Goal: Task Accomplishment & Management: Use online tool/utility

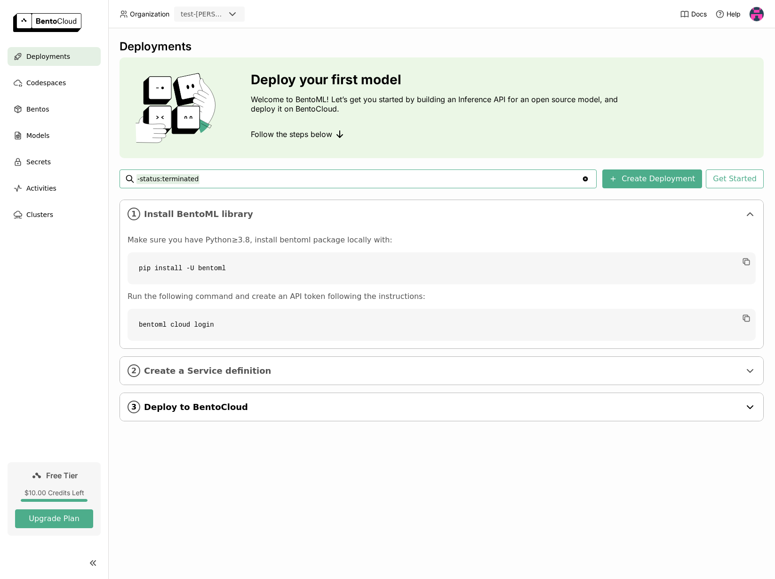
click at [171, 403] on span "Deploy to BentoCloud" at bounding box center [442, 407] width 597 height 10
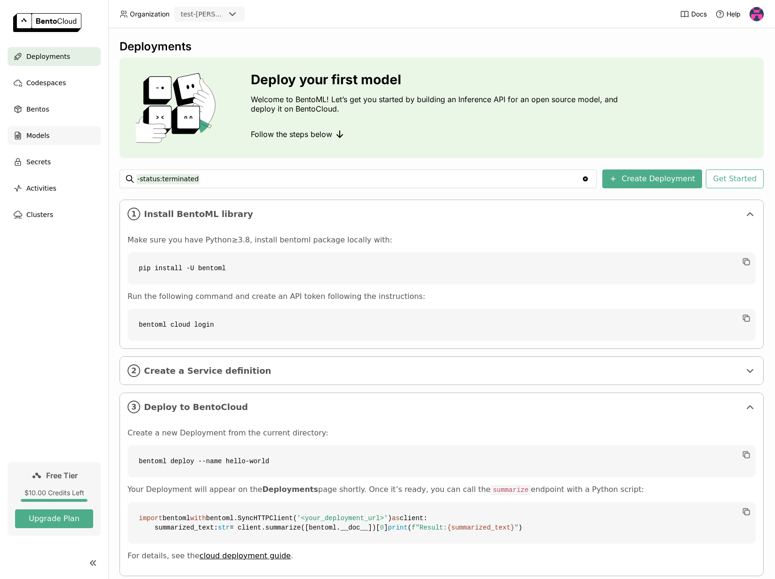
click at [41, 140] on span "Models" at bounding box center [37, 135] width 23 height 11
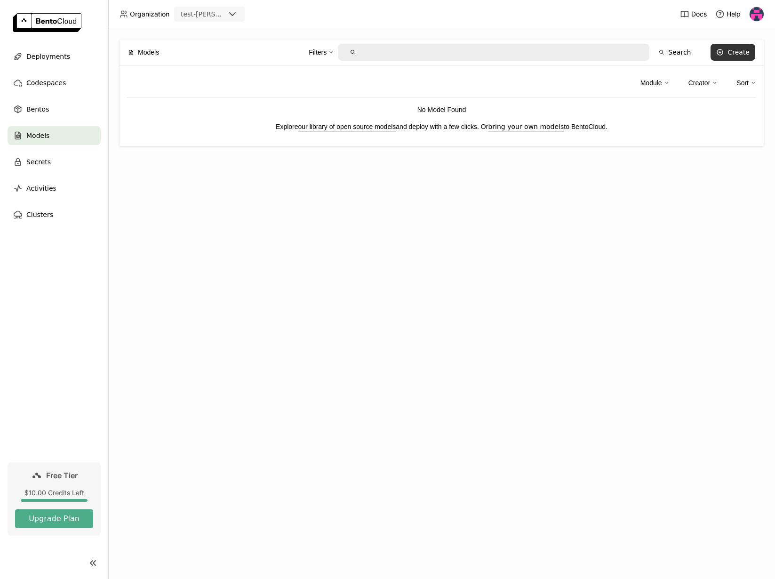
click at [712, 48] on button "Create" at bounding box center [733, 52] width 45 height 17
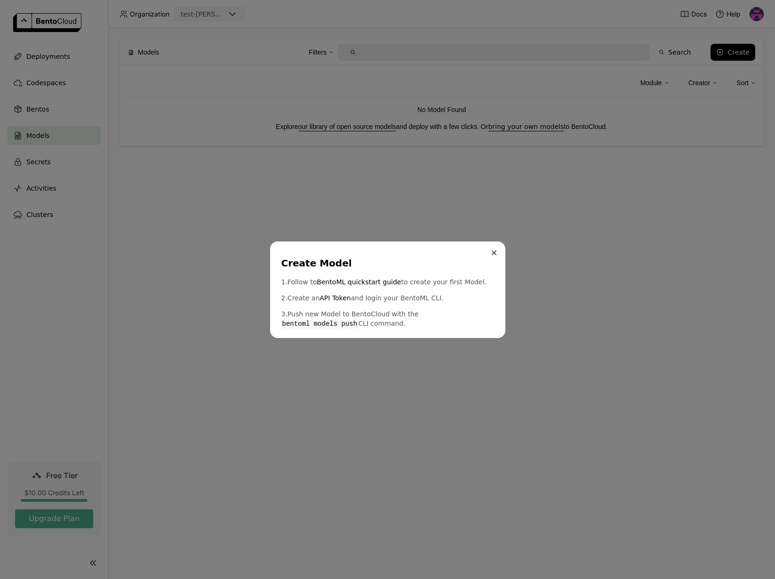
click at [499, 252] on button "Close" at bounding box center [494, 252] width 11 height 11
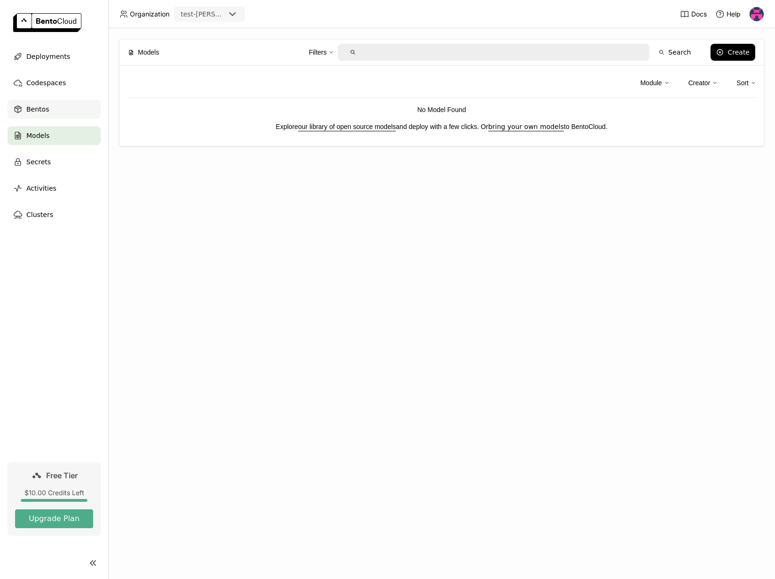
click at [28, 104] on span "Bentos" at bounding box center [37, 109] width 23 height 11
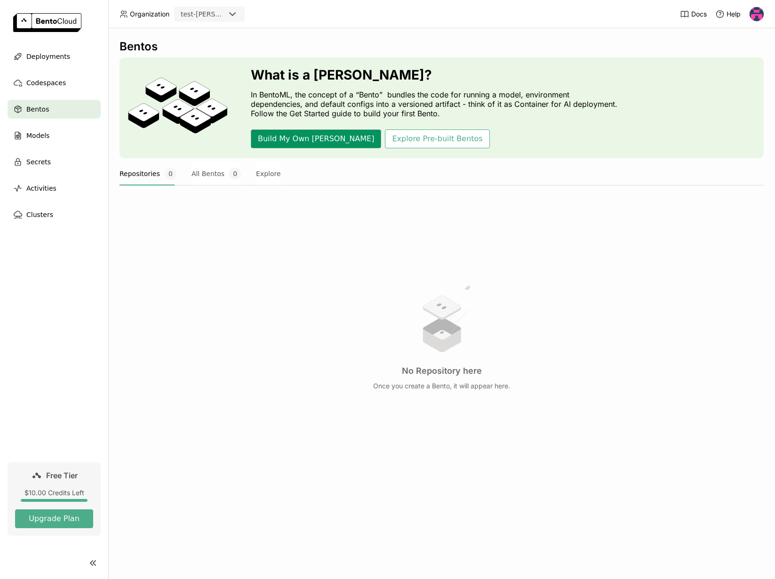
click at [287, 135] on button "Build My Own [PERSON_NAME]" at bounding box center [316, 138] width 130 height 19
click at [41, 138] on span "Models" at bounding box center [37, 135] width 23 height 11
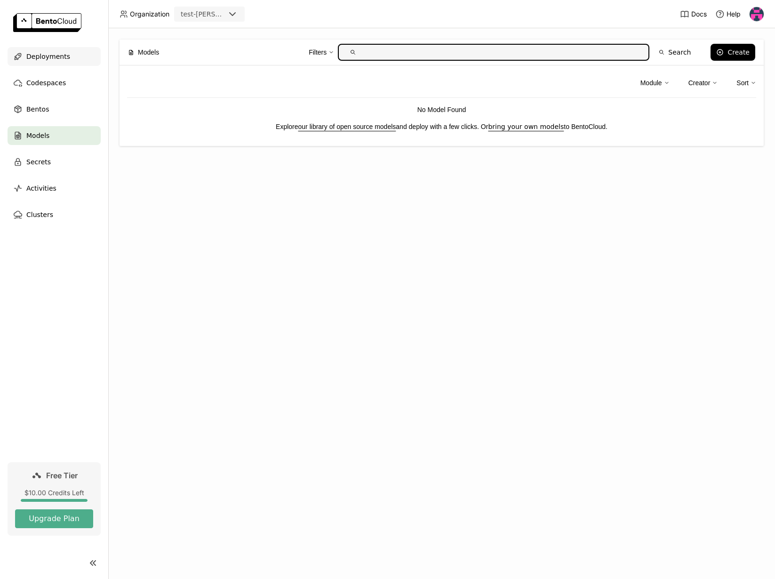
click at [43, 52] on span "Deployments" at bounding box center [48, 56] width 44 height 11
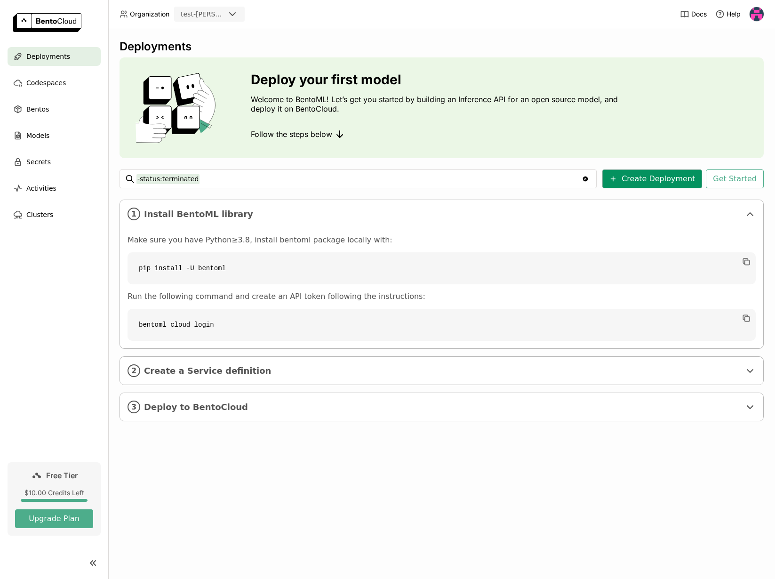
click at [683, 176] on button "Create Deployment" at bounding box center [653, 178] width 100 height 19
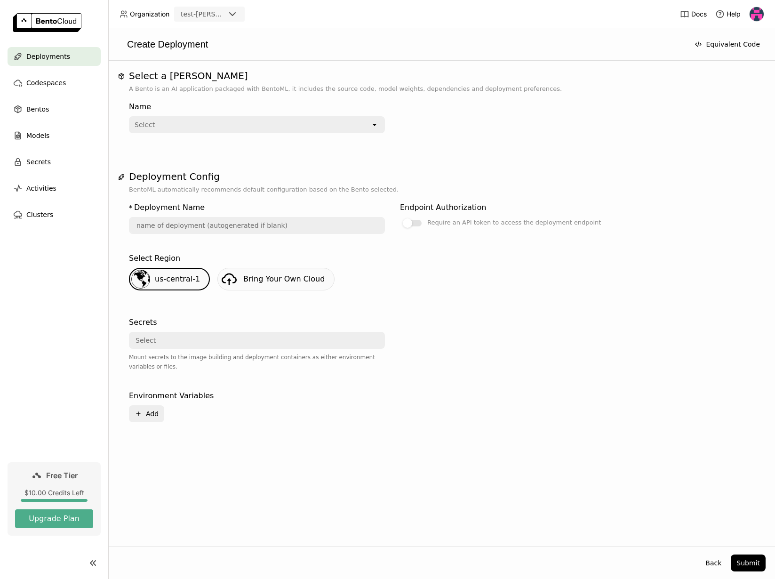
click at [157, 120] on div "Select" at bounding box center [250, 124] width 241 height 15
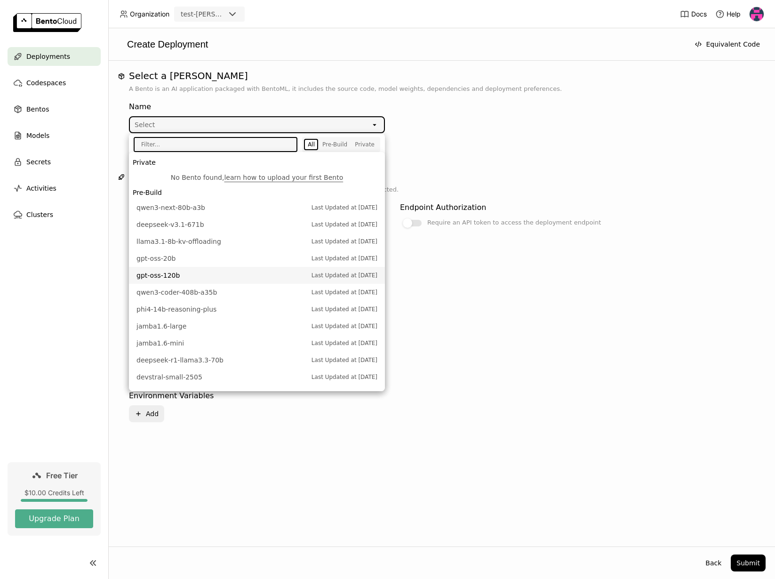
click at [207, 274] on span "gpt-oss-120b" at bounding box center [222, 275] width 170 height 9
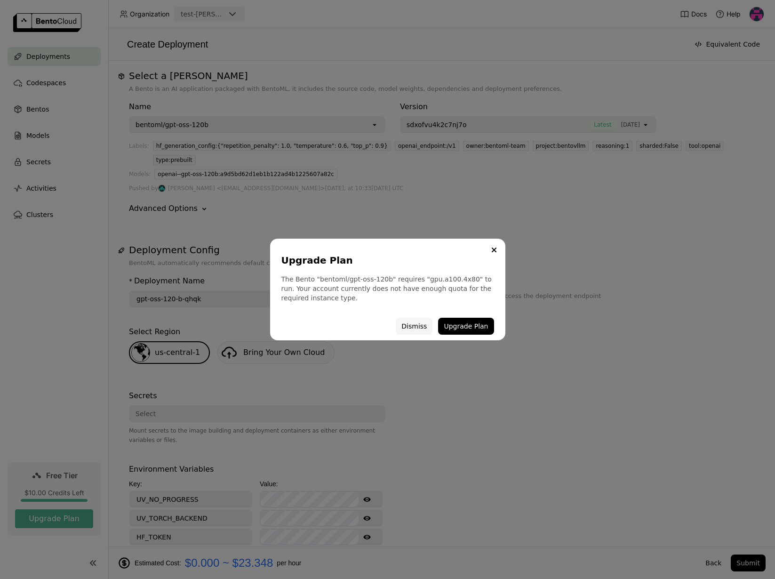
click at [407, 327] on button "Dismiss" at bounding box center [414, 326] width 37 height 17
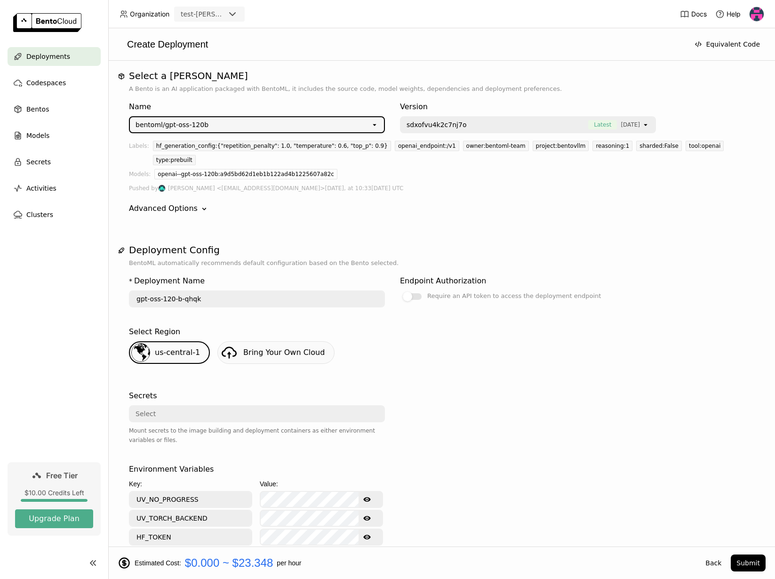
click at [209, 118] on div "bentoml/gpt-oss-120b" at bounding box center [250, 124] width 241 height 15
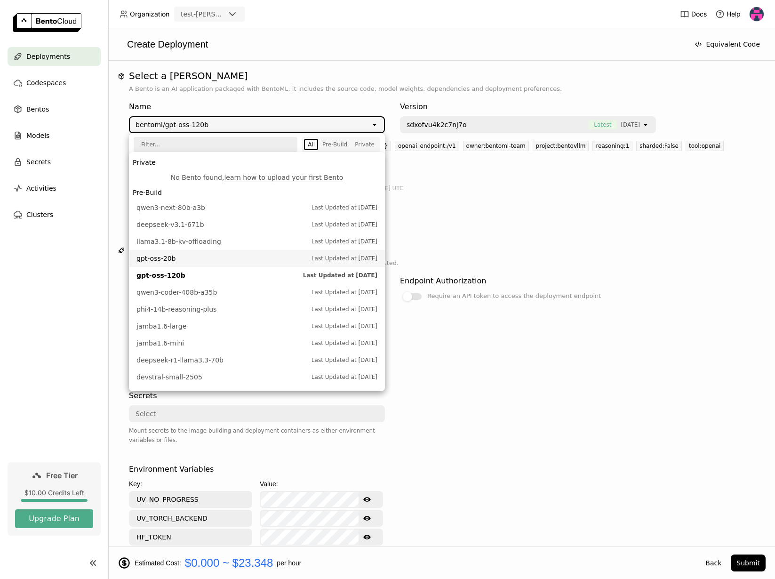
click at [216, 259] on span "gpt-oss-20b" at bounding box center [222, 258] width 170 height 9
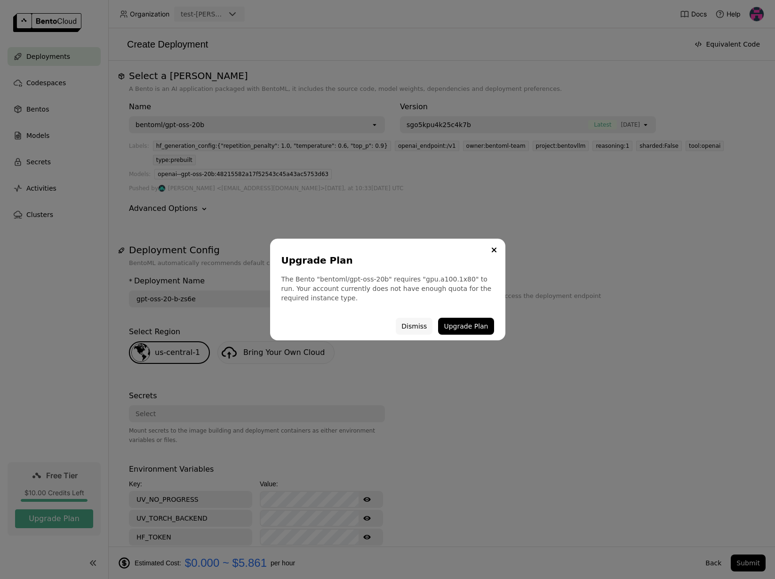
click at [411, 323] on button "Dismiss" at bounding box center [414, 326] width 37 height 17
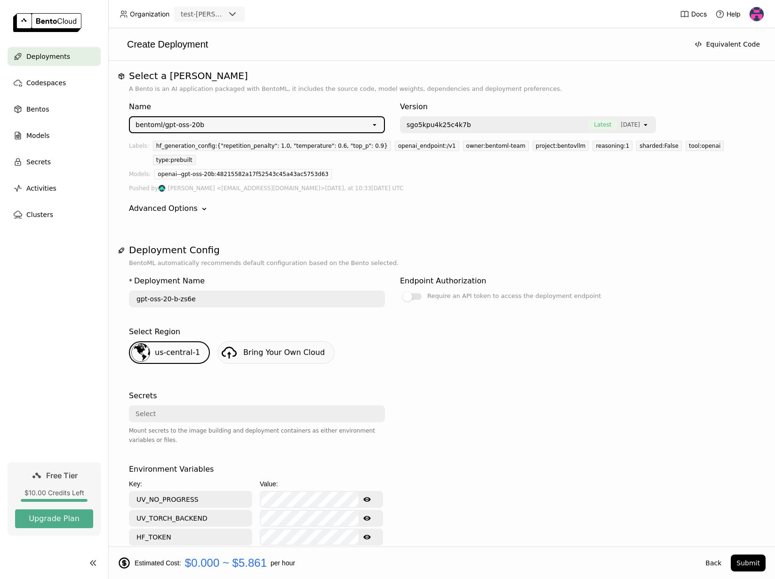
click at [179, 125] on div "bentoml/gpt-oss-20b" at bounding box center [170, 124] width 69 height 9
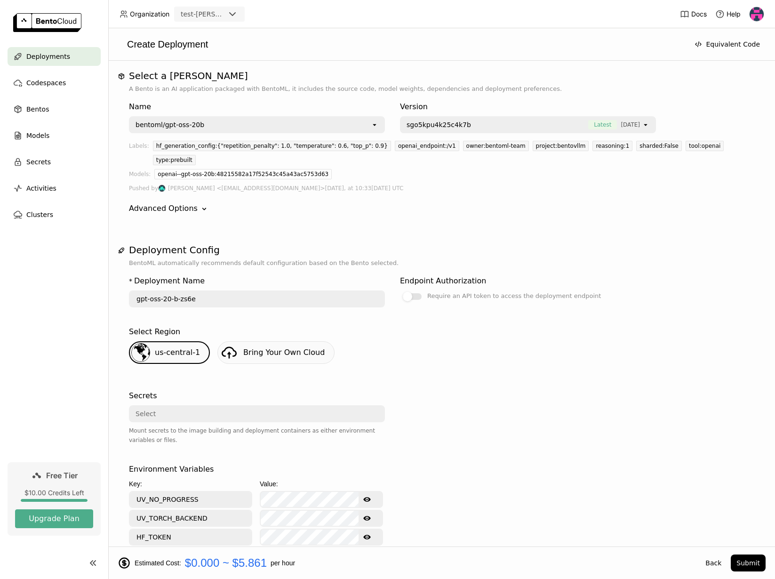
click at [204, 122] on div "bentoml/gpt-oss-20b" at bounding box center [250, 124] width 241 height 15
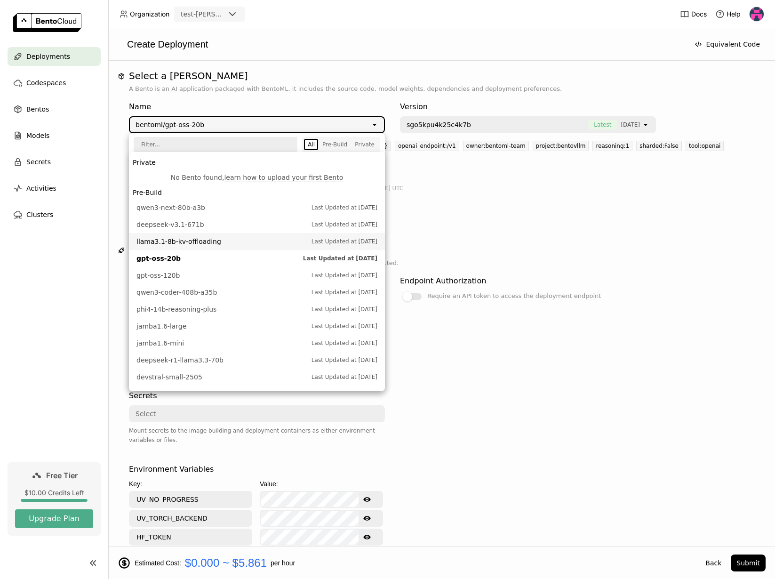
click at [216, 235] on li "llama3.1-8b-kv-offloading Last Updated at [DATE]" at bounding box center [257, 241] width 256 height 17
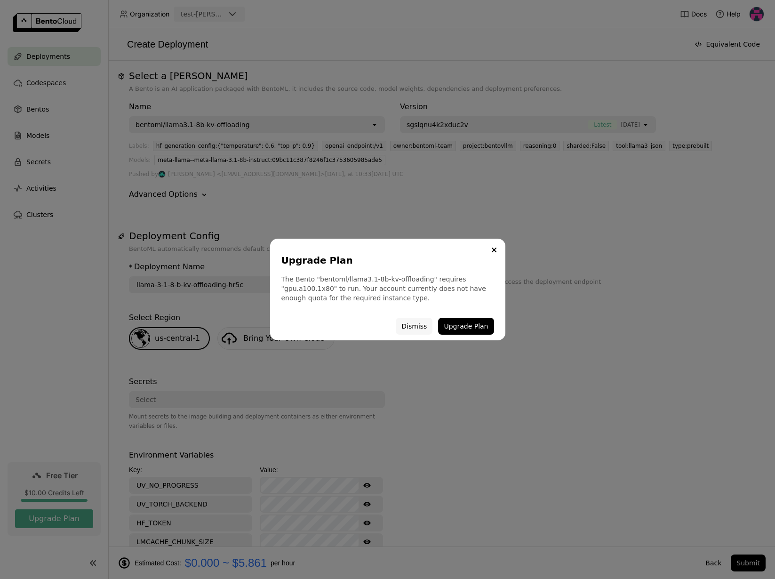
click at [424, 323] on button "Dismiss" at bounding box center [414, 326] width 37 height 17
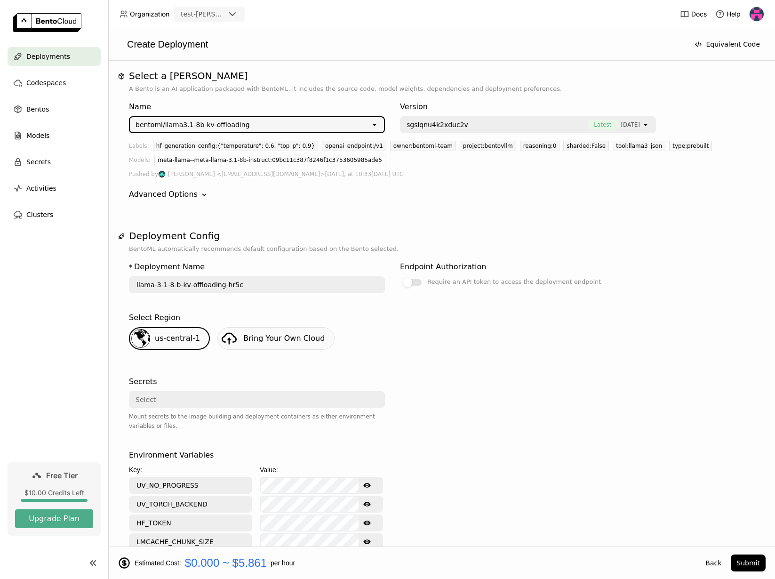
click at [212, 120] on div "bentoml/llama3.1-8b-kv-offloading" at bounding box center [250, 124] width 241 height 15
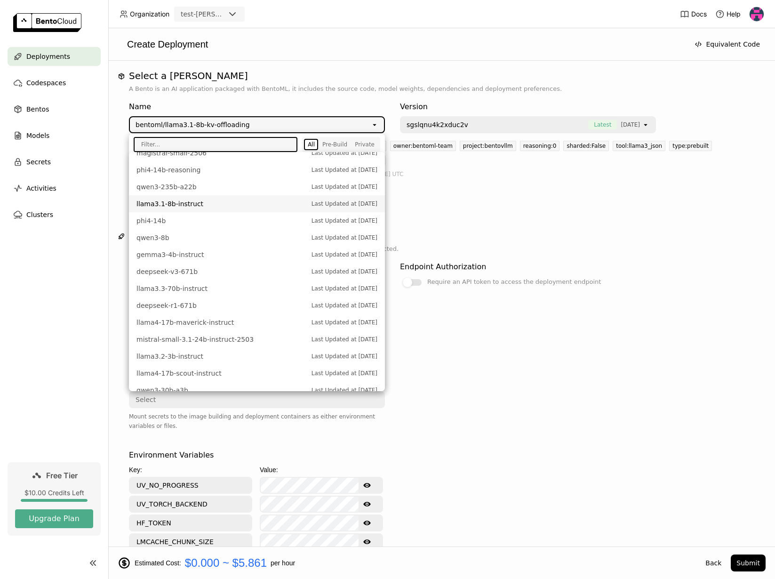
scroll to position [286, 0]
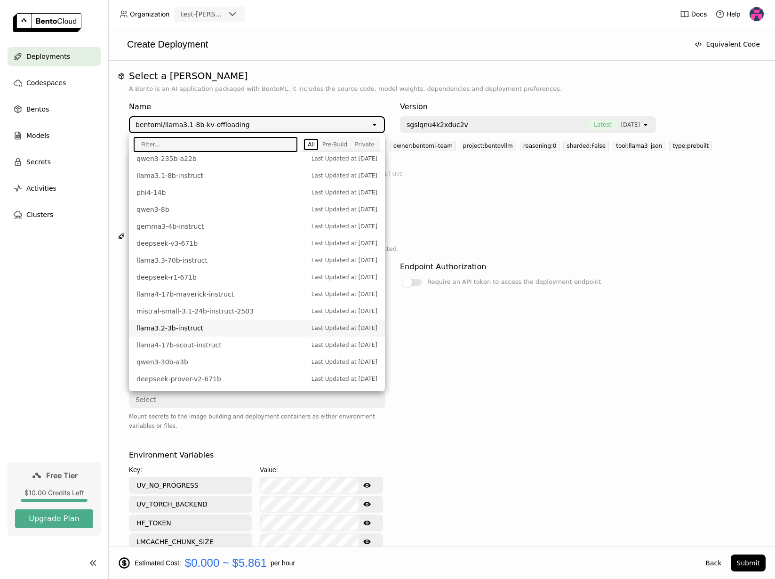
click at [207, 333] on li "llama3.2-3b-instruct Last Updated at [DATE]" at bounding box center [257, 328] width 256 height 17
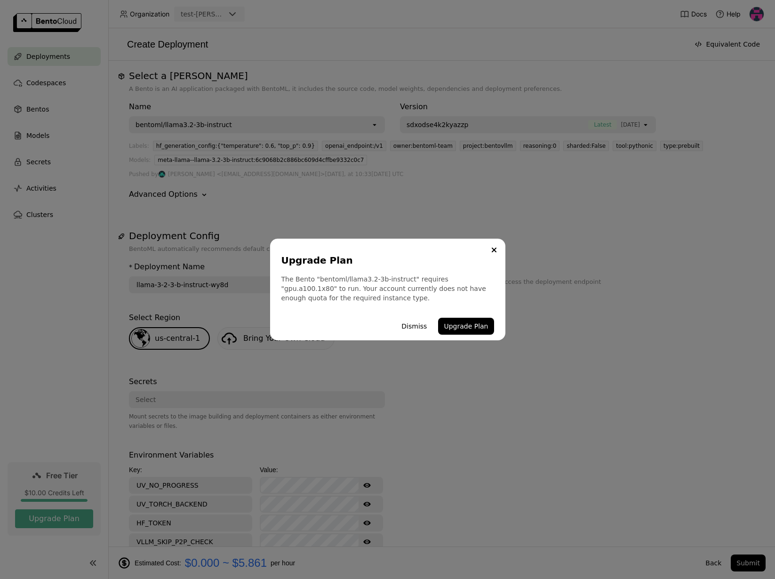
scroll to position [315, 0]
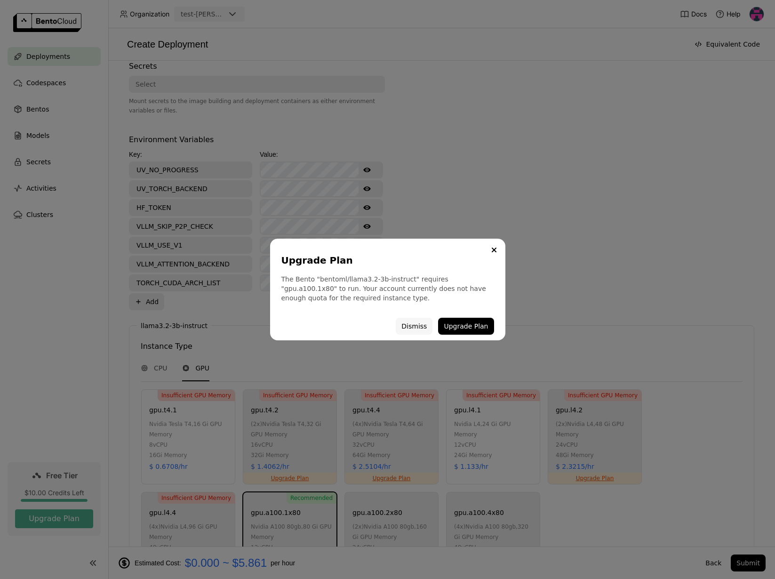
click at [416, 323] on button "Dismiss" at bounding box center [414, 326] width 37 height 17
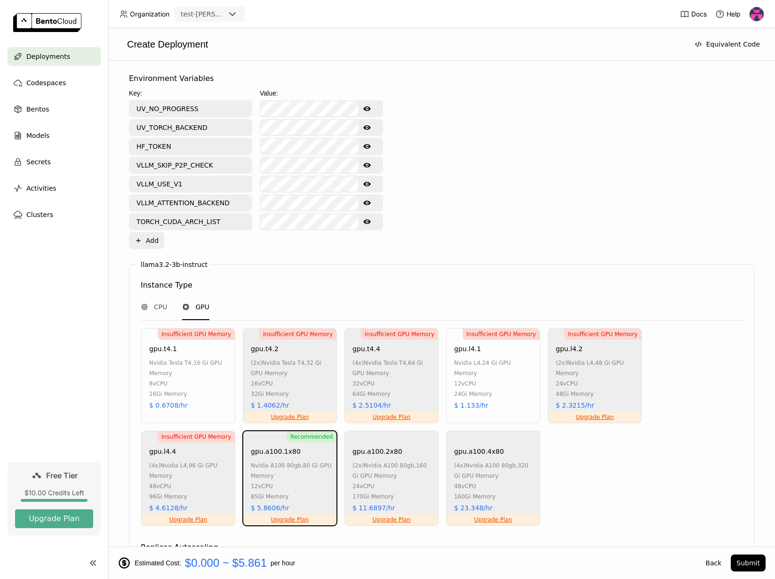
scroll to position [381, 0]
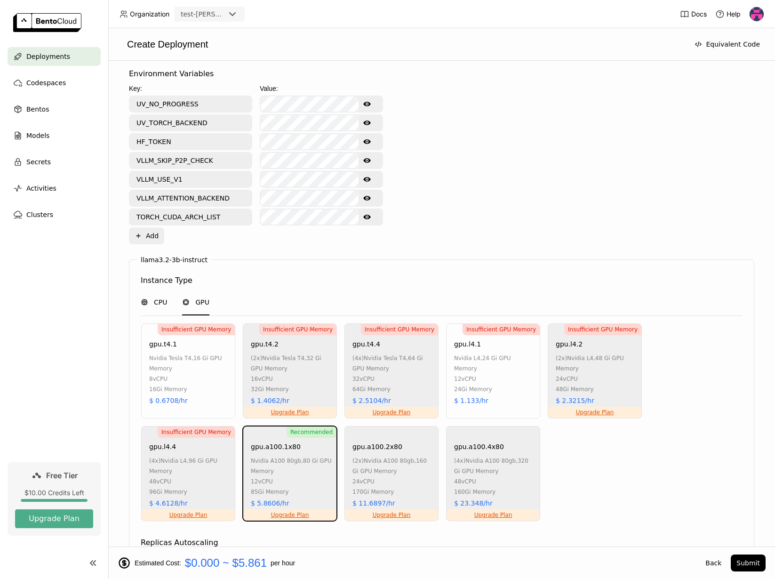
click at [154, 305] on span "CPU" at bounding box center [160, 302] width 13 height 9
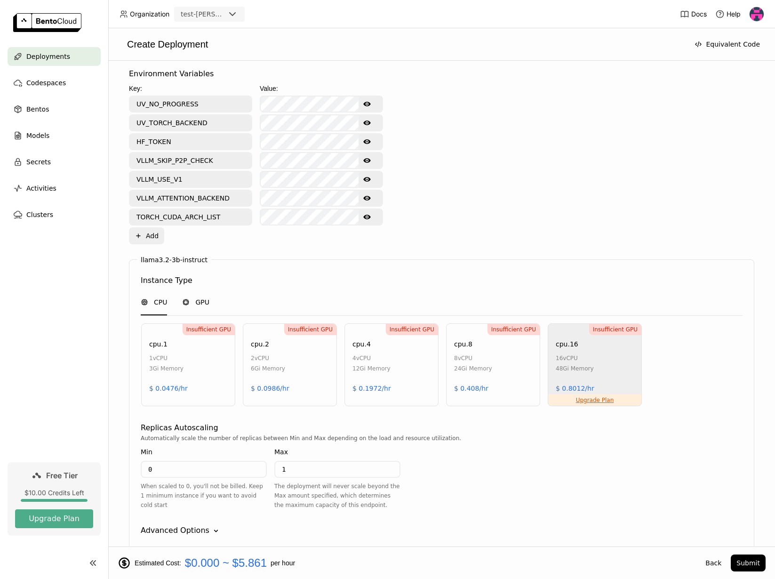
click at [196, 305] on span "GPU" at bounding box center [202, 302] width 14 height 9
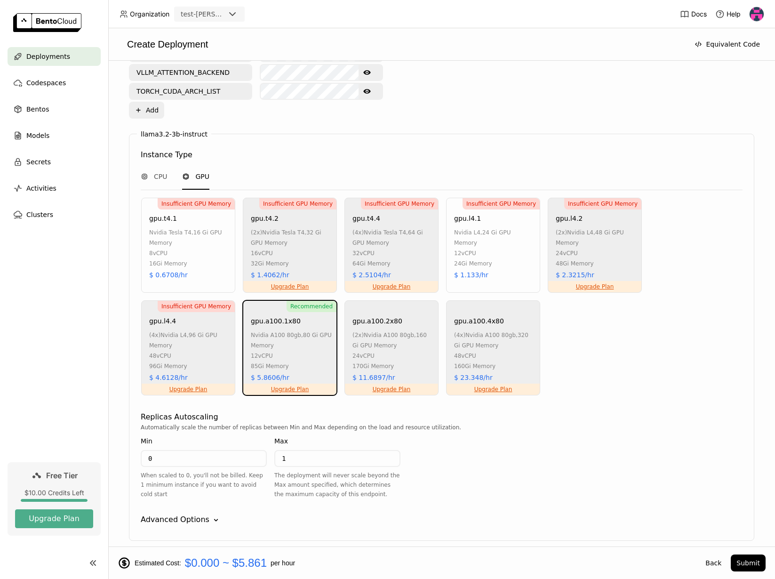
scroll to position [516, 0]
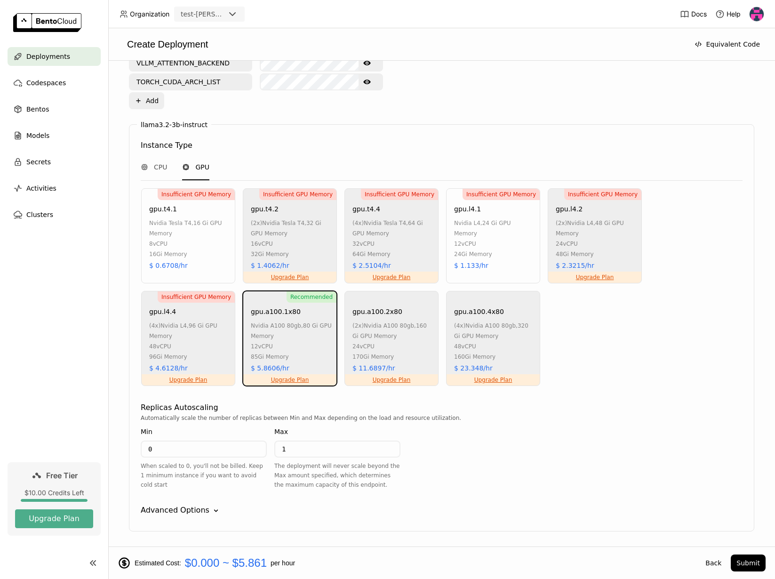
click at [195, 513] on div "Advanced Options" at bounding box center [175, 510] width 69 height 11
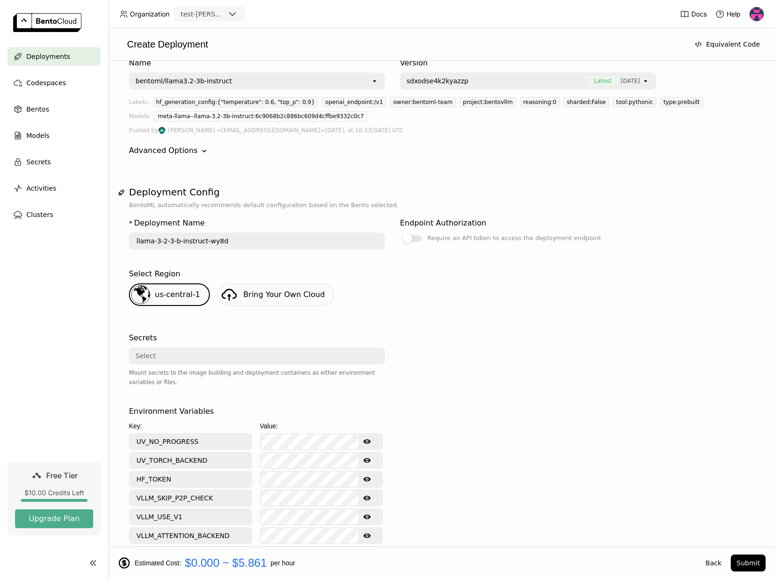
scroll to position [0, 0]
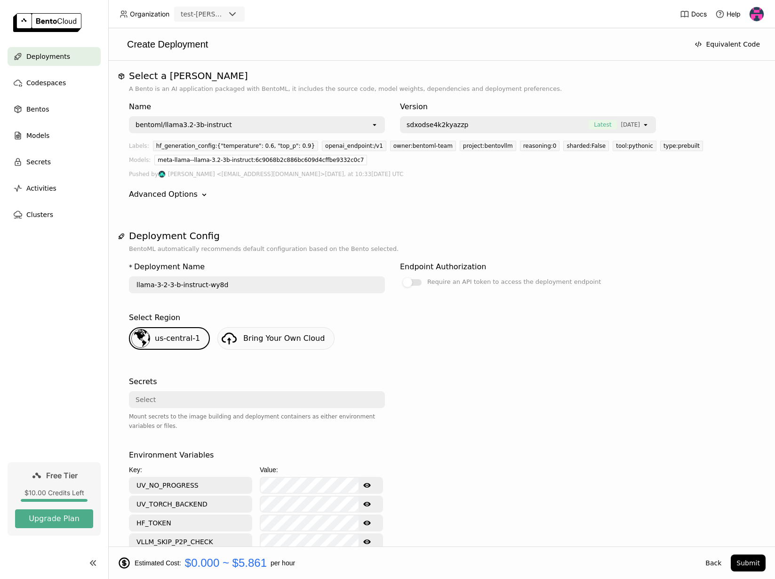
click at [214, 144] on div "hf_generation_config:{"temperature": 0.6, "top_p": 0.9}" at bounding box center [235, 146] width 165 height 10
click at [177, 198] on div "Advanced Options" at bounding box center [163, 194] width 69 height 11
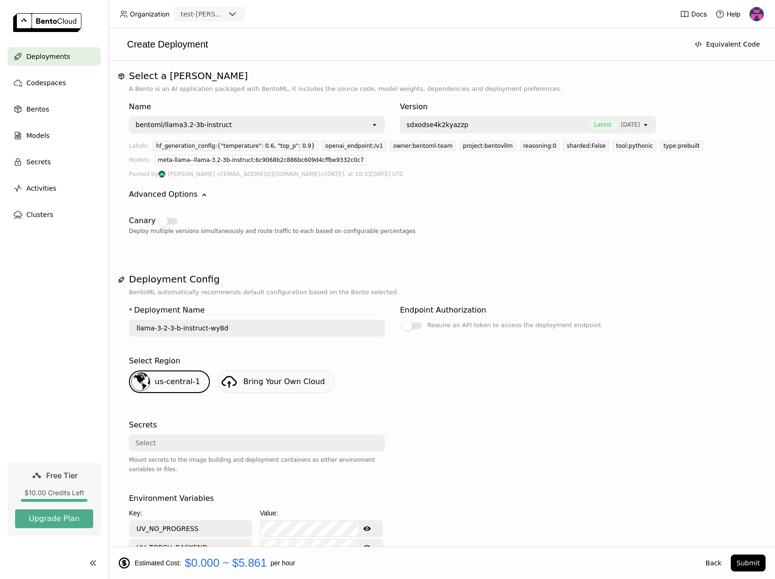
click at [177, 198] on div "Advanced Options" at bounding box center [163, 194] width 69 height 11
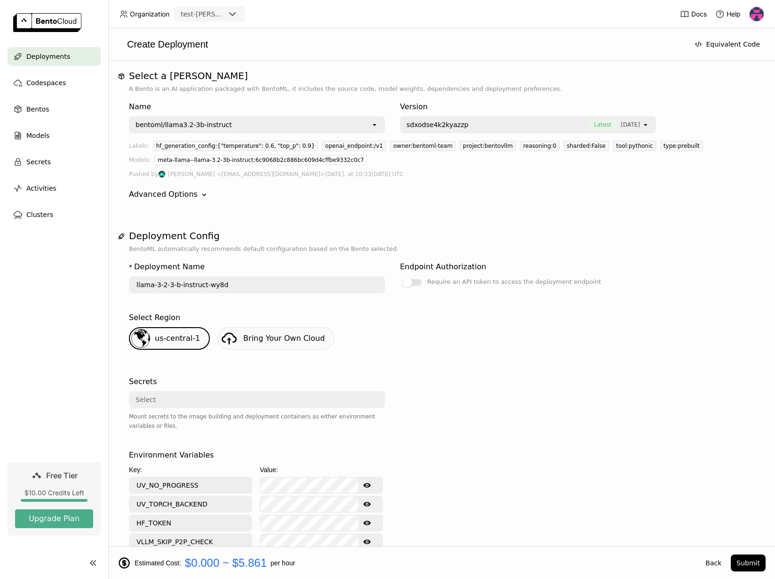
click at [189, 127] on div "bentoml/llama3.2-3b-instruct" at bounding box center [184, 124] width 97 height 9
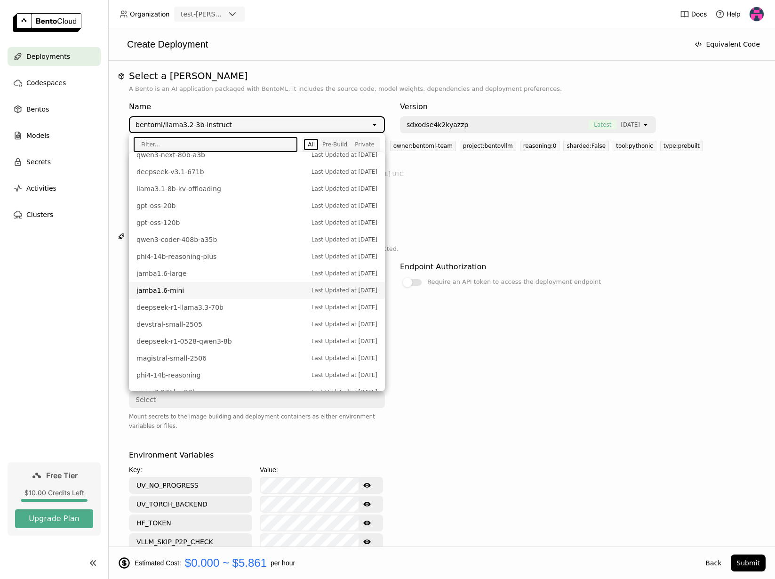
scroll to position [7, 0]
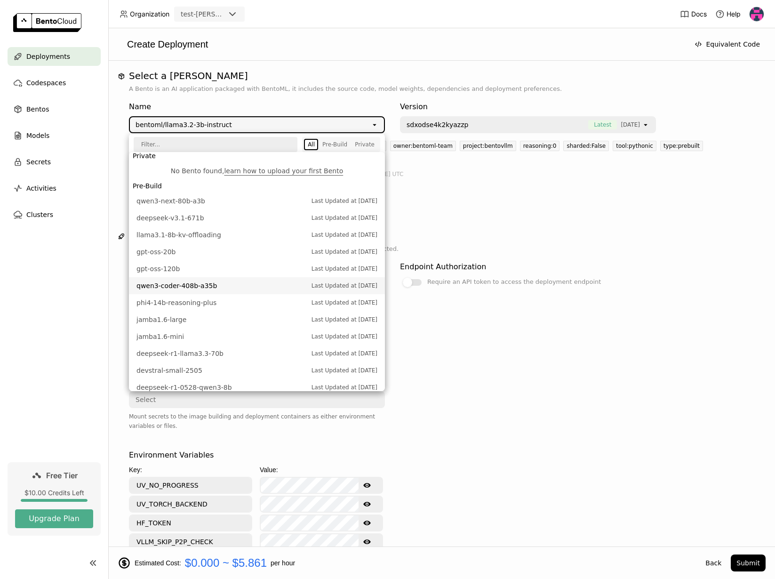
click at [211, 287] on span "qwen3-coder-408b-a35b" at bounding box center [222, 285] width 170 height 9
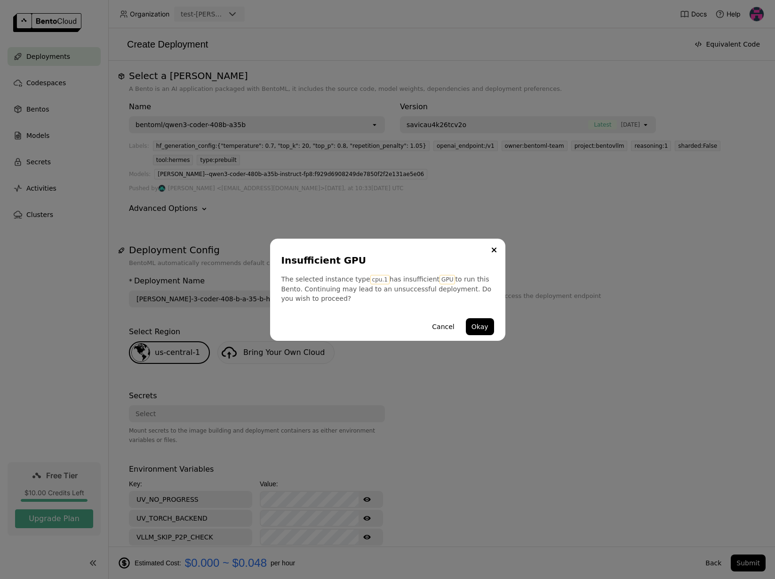
click at [440, 326] on button "Cancel" at bounding box center [443, 326] width 33 height 17
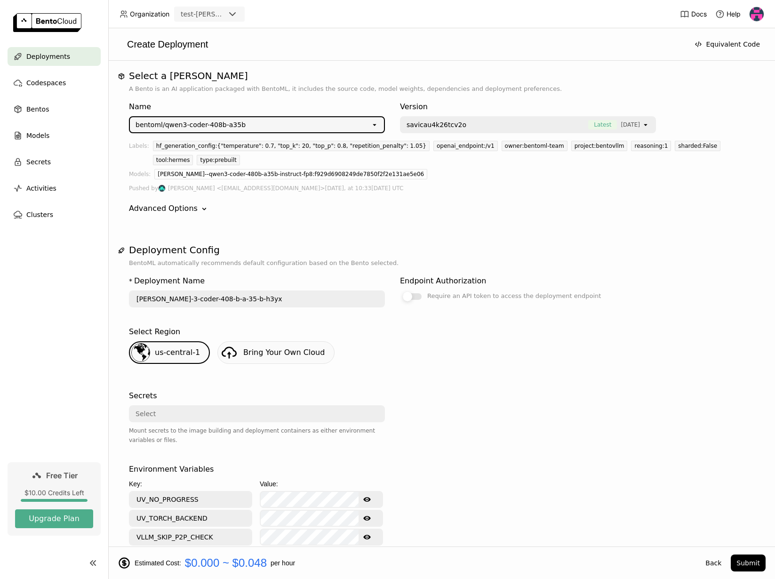
scroll to position [428, 0]
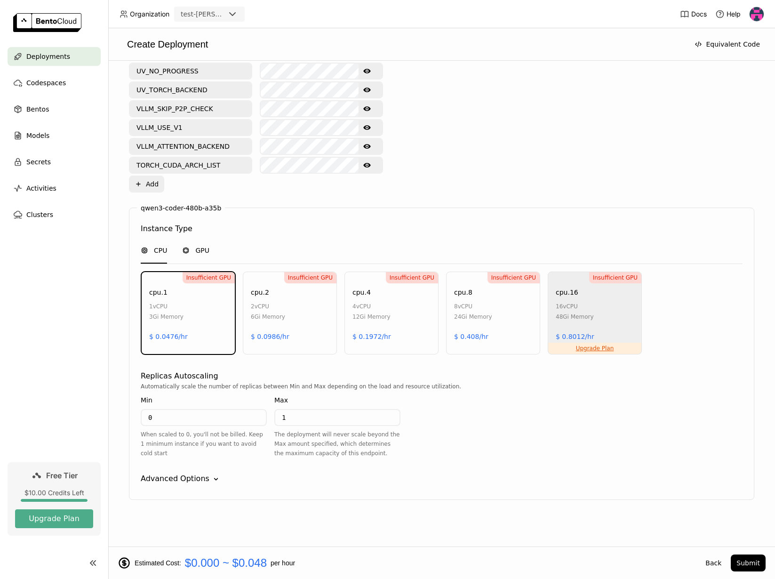
click at [192, 242] on div "GPU" at bounding box center [195, 250] width 27 height 25
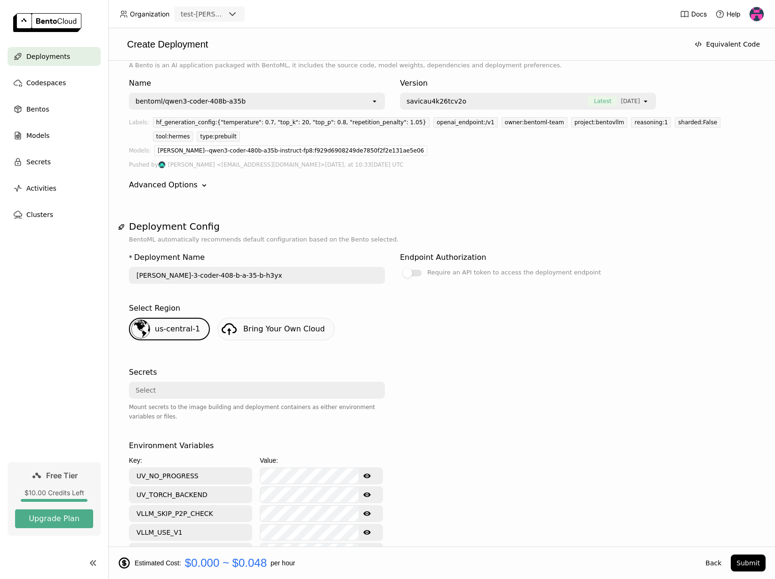
scroll to position [20, 0]
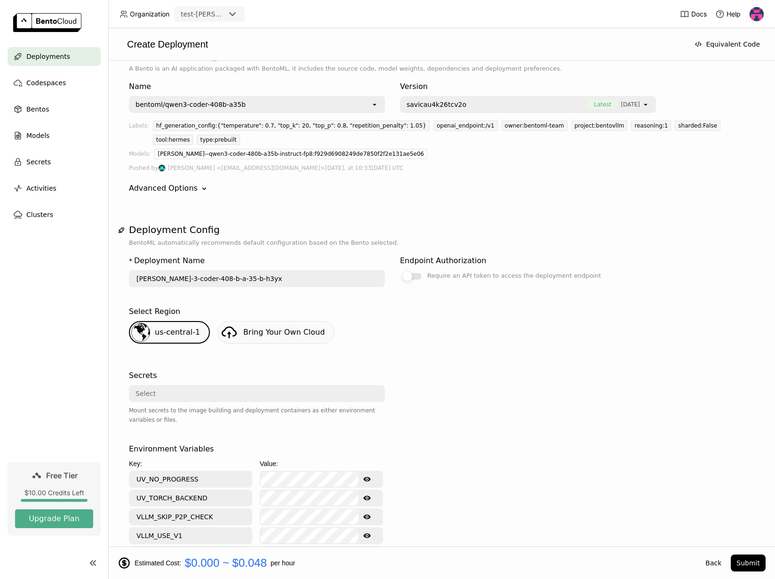
click at [411, 274] on div at bounding box center [407, 276] width 9 height 9
click at [400, 290] on input "Require an API token to access the deployment endpoint" at bounding box center [400, 290] width 0 height 0
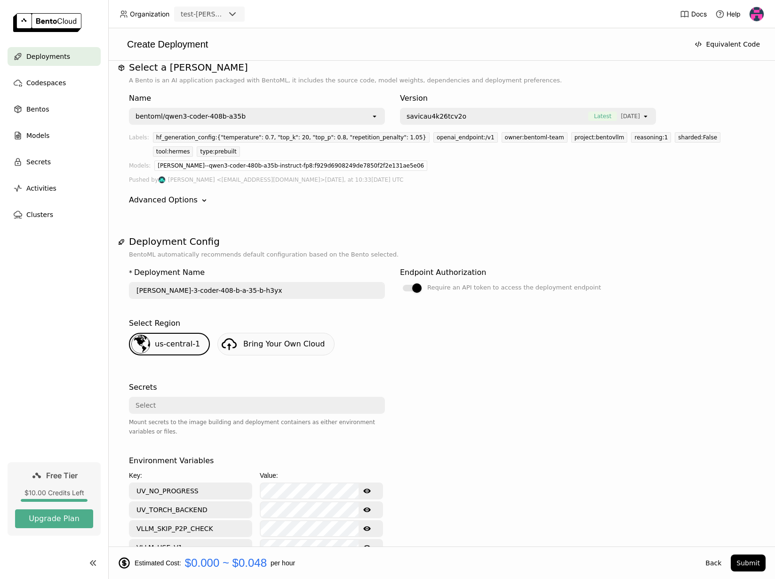
scroll to position [0, 0]
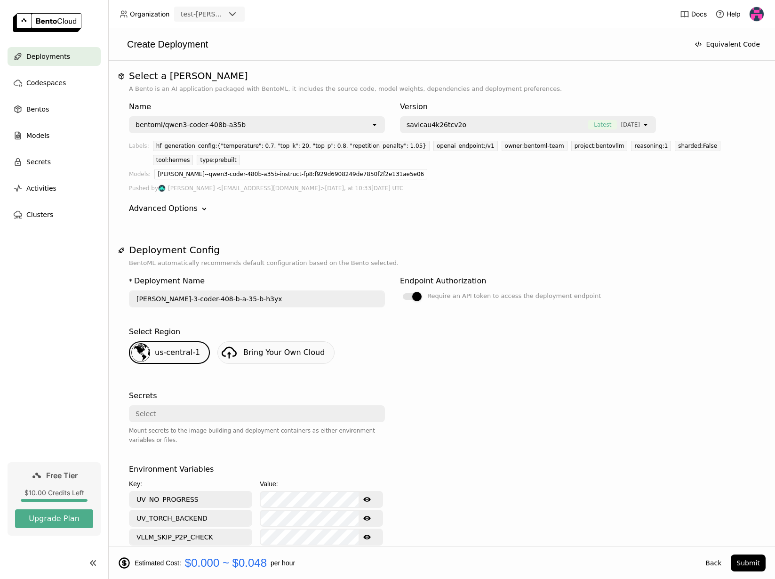
click at [227, 120] on div "bentoml/qwen3-coder-408b-a35b" at bounding box center [191, 124] width 110 height 9
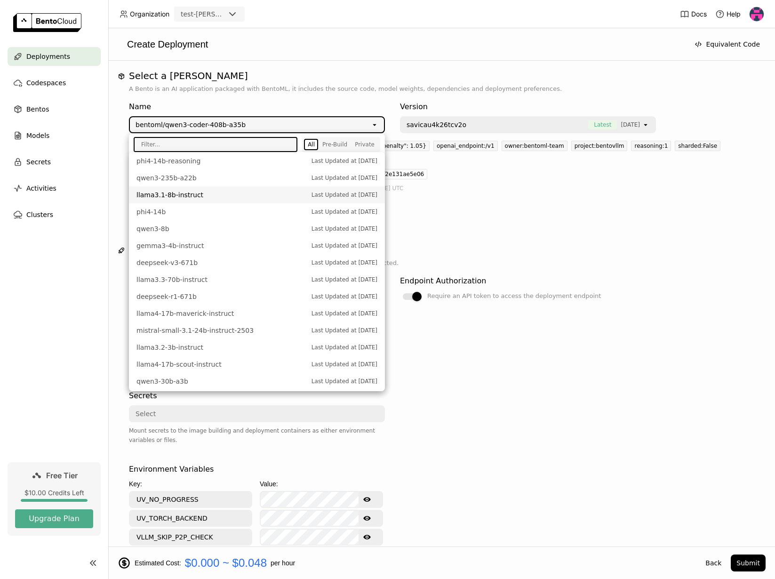
scroll to position [286, 0]
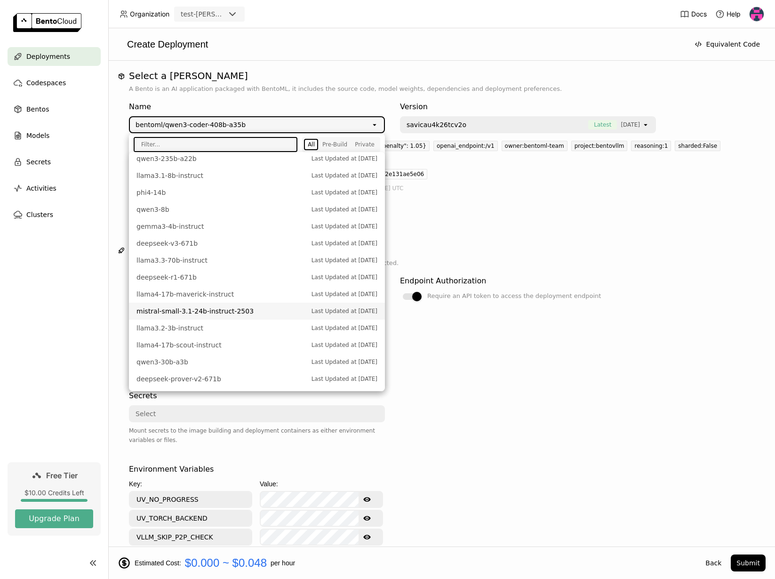
click at [240, 313] on span "mistral-small-3.1-24b-instruct-2503" at bounding box center [222, 311] width 170 height 9
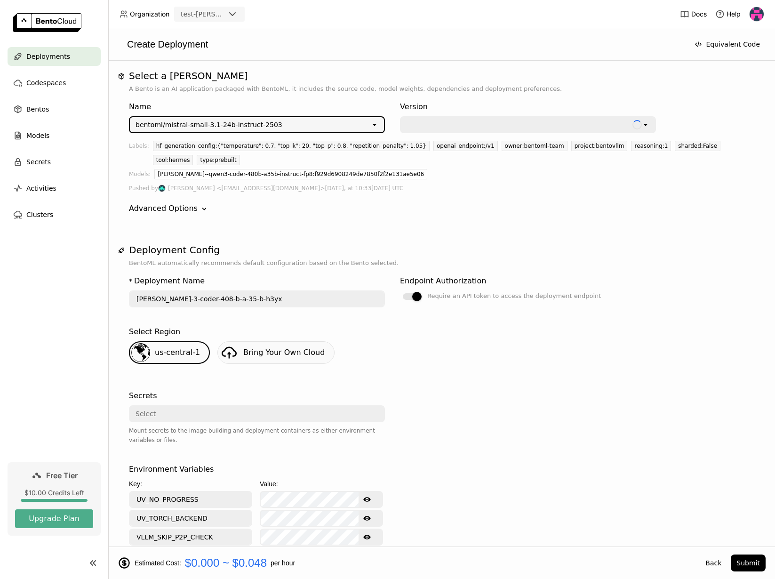
type input "mistral-small-3-1-24-b-instruct-2503-jte0"
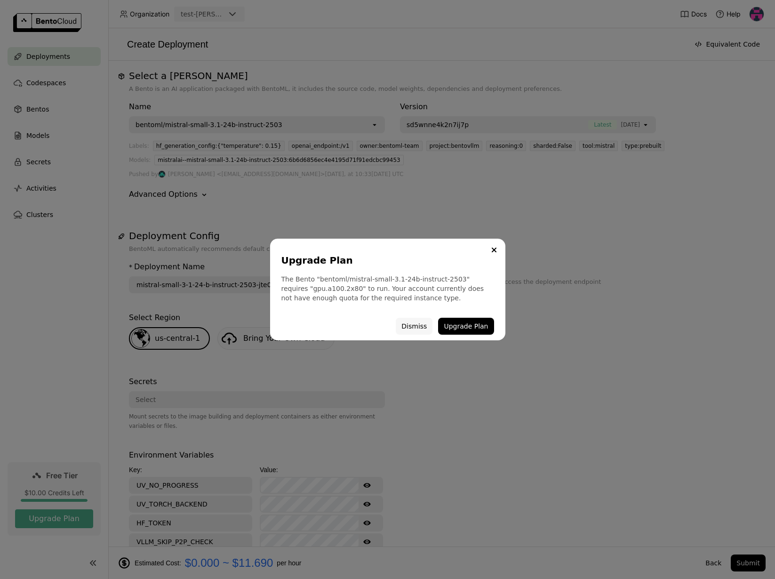
click at [409, 324] on button "Dismiss" at bounding box center [414, 326] width 37 height 17
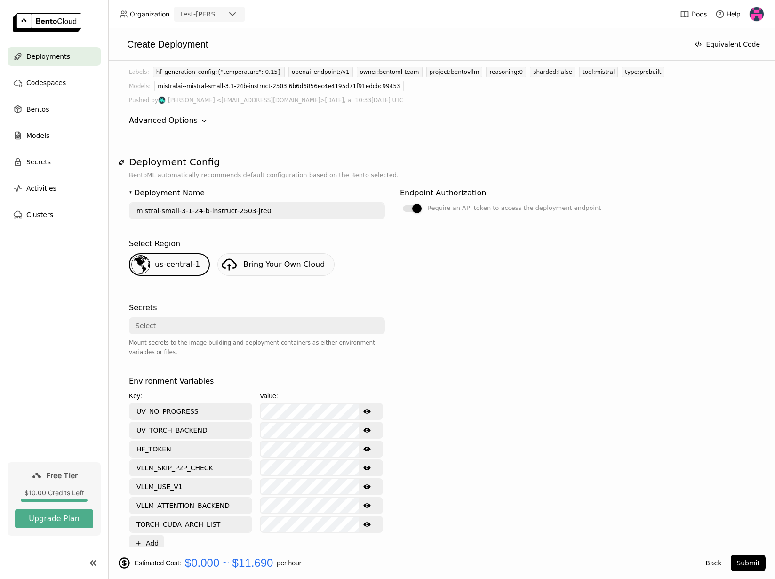
scroll to position [0, 0]
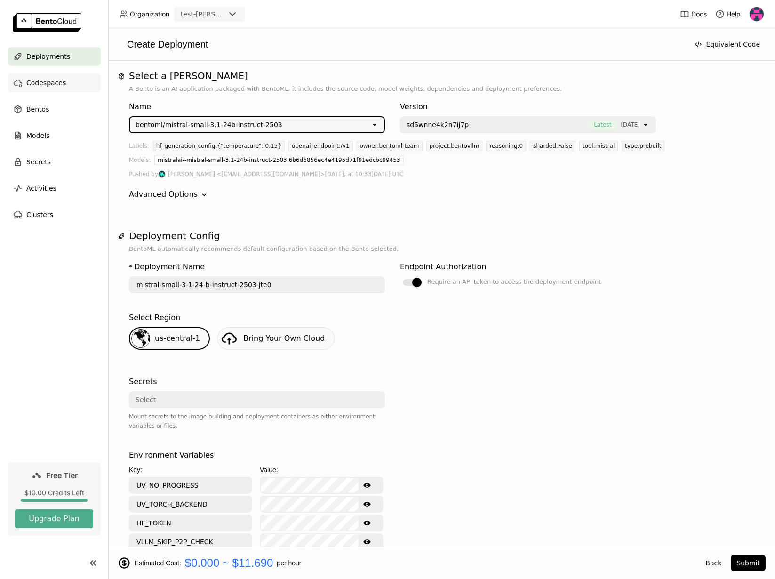
click at [51, 81] on span "Codespaces" at bounding box center [46, 82] width 40 height 11
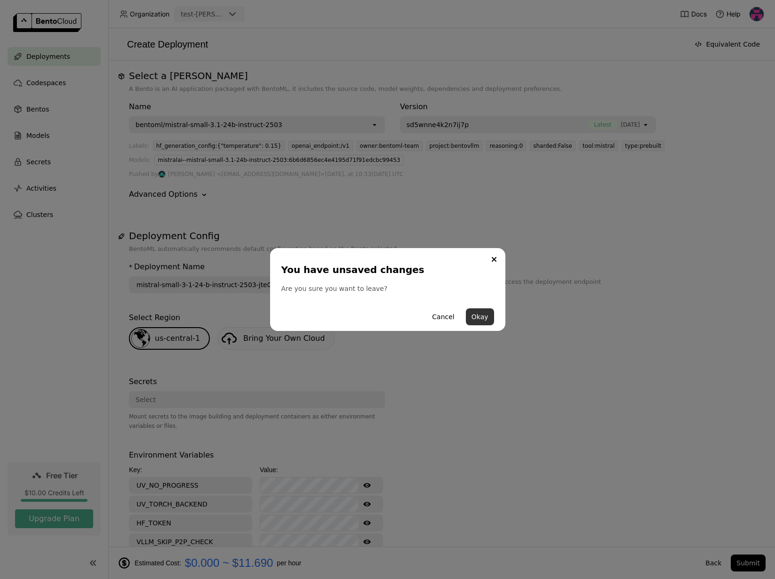
click at [481, 317] on button "Okay" at bounding box center [480, 316] width 28 height 17
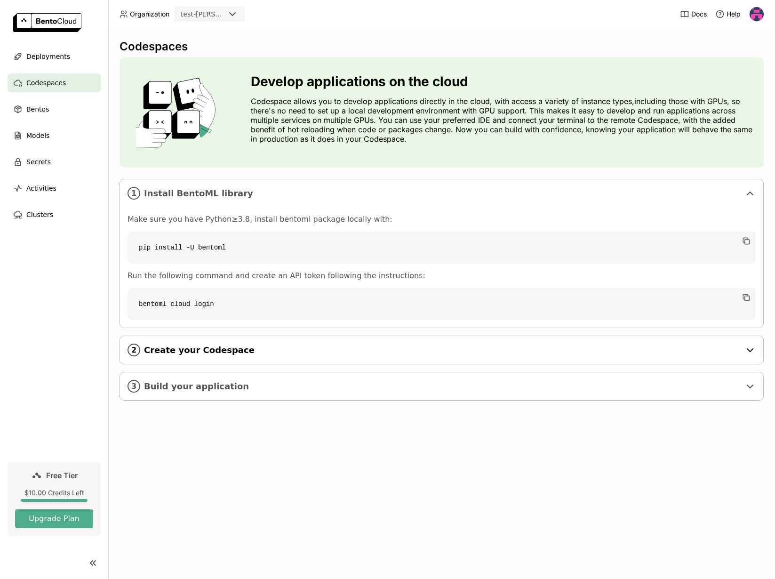
click at [248, 349] on span "Create your Codespace" at bounding box center [442, 350] width 597 height 10
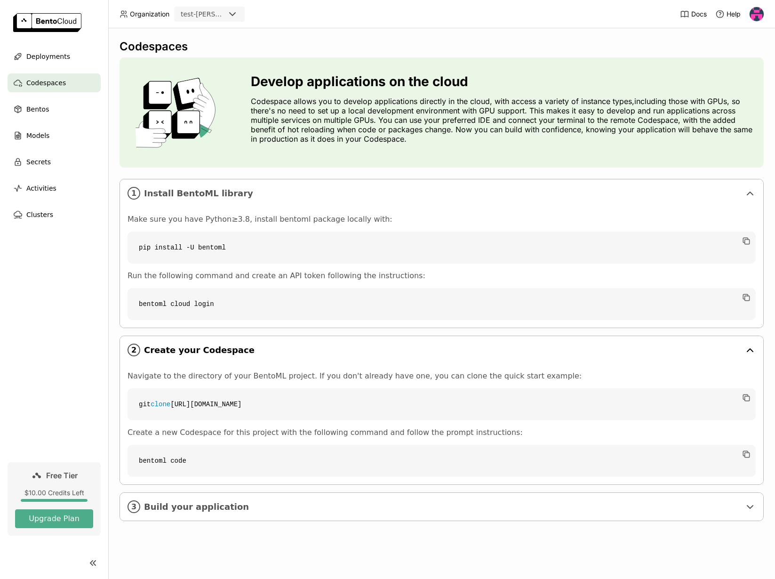
click at [261, 346] on span "Create your Codespace" at bounding box center [442, 350] width 597 height 10
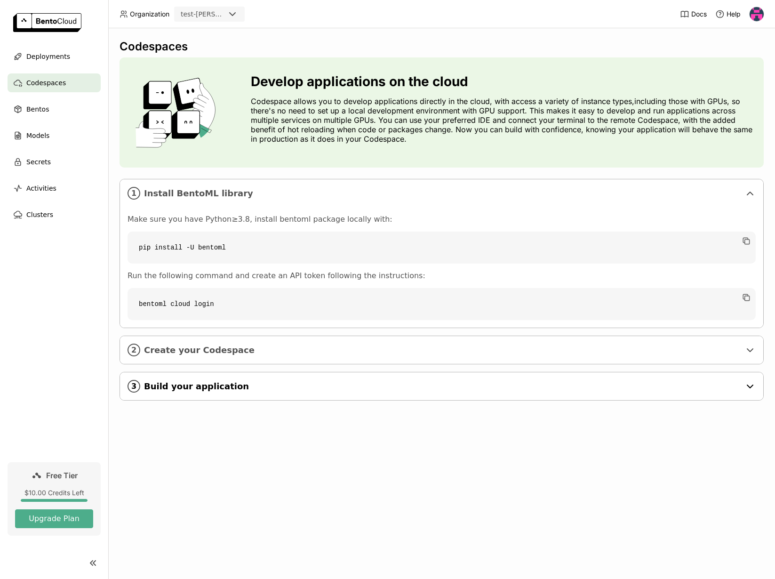
click at [227, 398] on div "3 Build your application" at bounding box center [442, 386] width 644 height 28
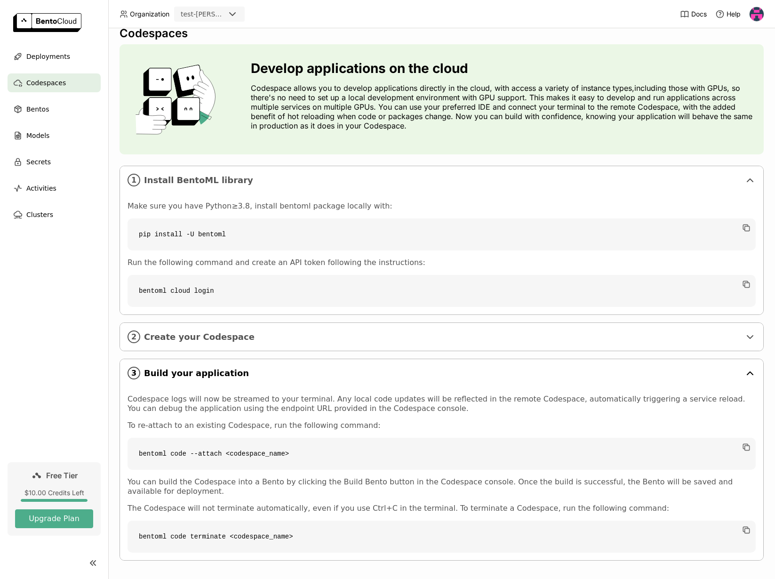
scroll to position [20, 0]
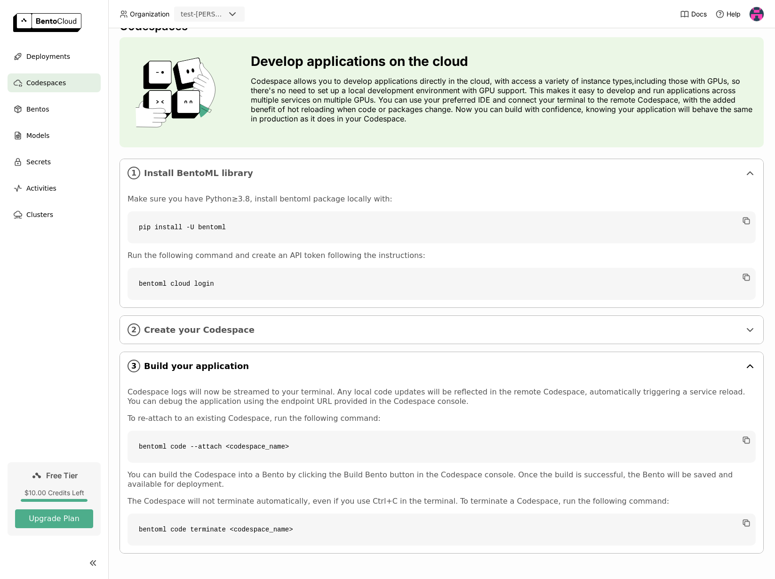
click at [226, 366] on span "Build your application" at bounding box center [442, 366] width 597 height 10
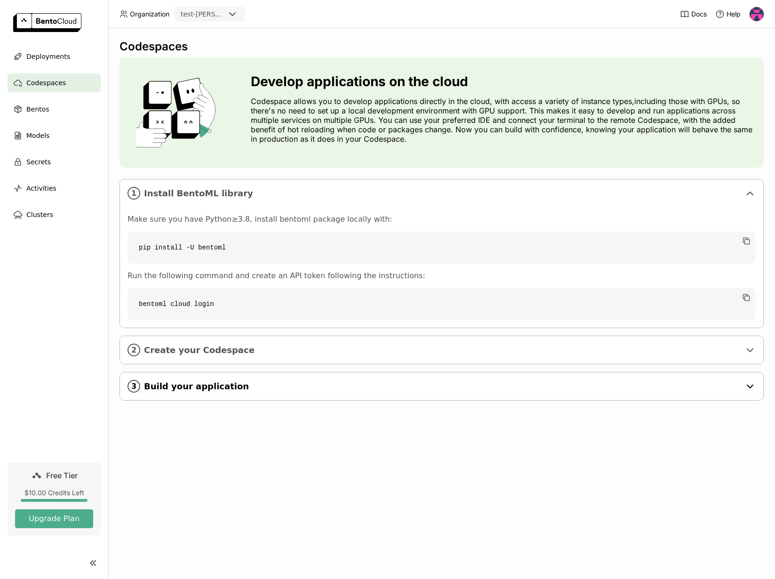
scroll to position [0, 0]
